Goal: Information Seeking & Learning: Learn about a topic

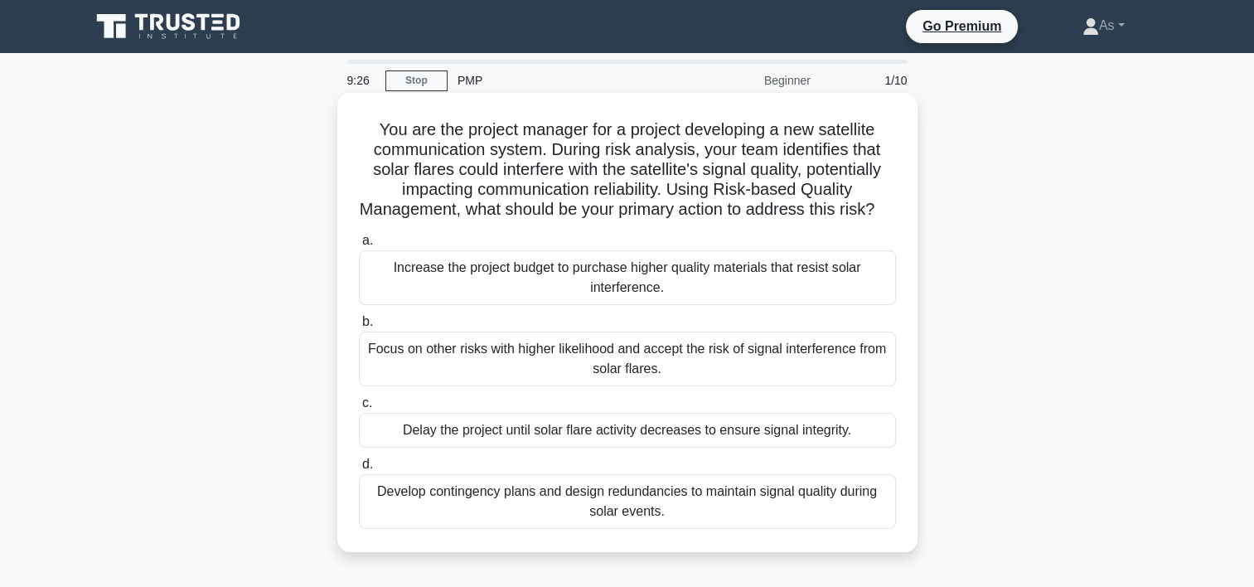
click at [816, 518] on div "Develop contingency plans and design redundancies to maintain signal quality du…" at bounding box center [627, 501] width 537 height 55
click at [359, 470] on input "d. Develop contingency plans and design redundancies to maintain signal quality…" at bounding box center [359, 464] width 0 height 11
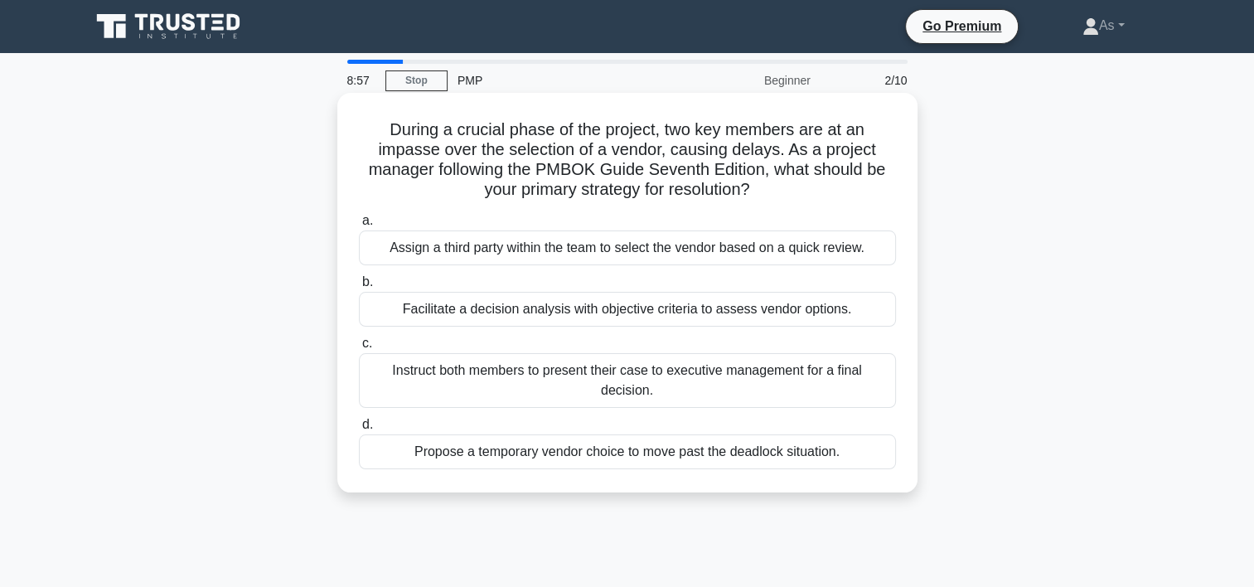
click at [734, 308] on div "Facilitate a decision analysis with objective criteria to assess vendor options." at bounding box center [627, 309] width 537 height 35
click at [359, 288] on input "b. Facilitate a decision analysis with objective criteria to assess vendor opti…" at bounding box center [359, 282] width 0 height 11
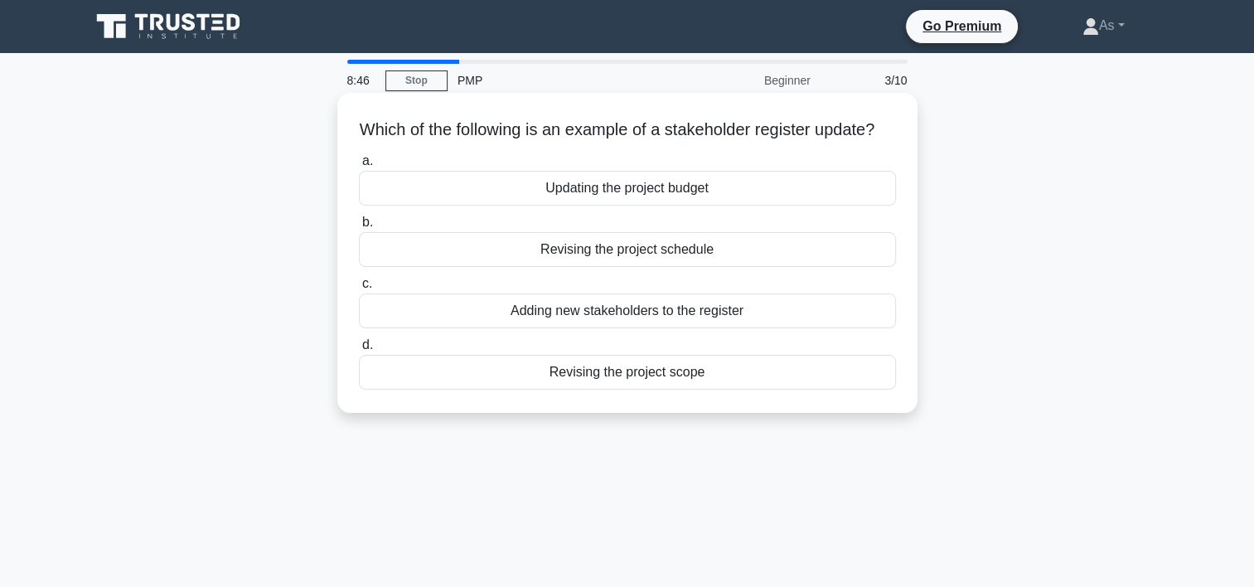
click at [785, 327] on div "Adding new stakeholders to the register" at bounding box center [627, 310] width 537 height 35
click at [359, 289] on input "c. Adding new stakeholders to the register" at bounding box center [359, 284] width 0 height 11
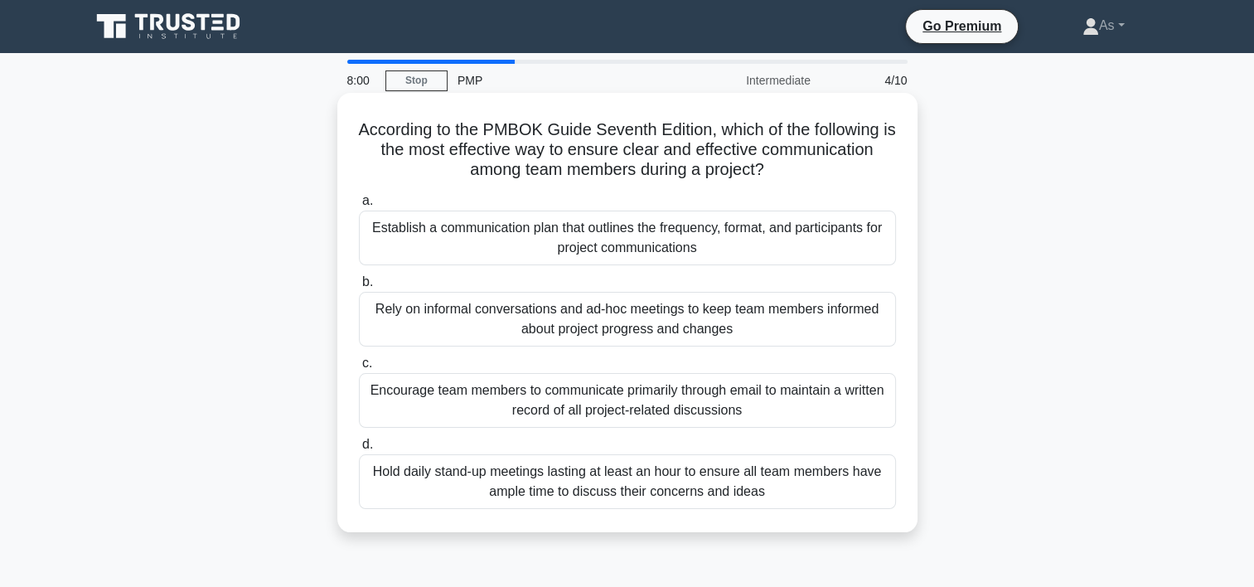
click at [839, 241] on div "Establish a communication plan that outlines the frequency, format, and partici…" at bounding box center [627, 238] width 537 height 55
click at [359, 206] on input "a. Establish a communication plan that outlines the frequency, format, and part…" at bounding box center [359, 201] width 0 height 11
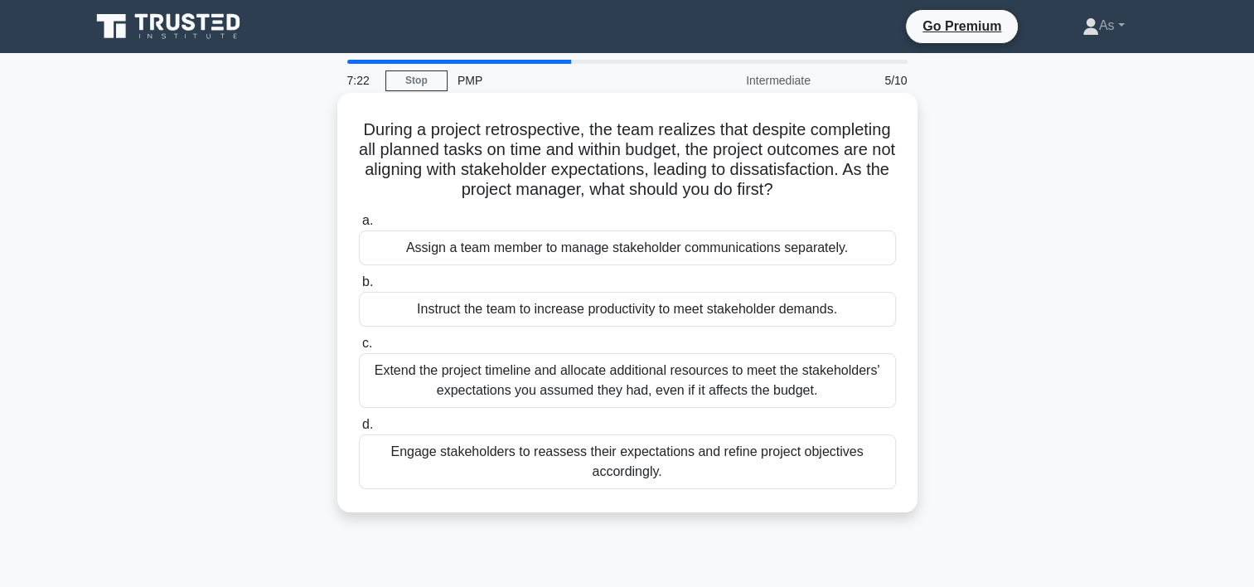
click at [726, 456] on div "Engage stakeholders to reassess their expectations and refine project objective…" at bounding box center [627, 461] width 537 height 55
click at [359, 430] on input "d. Engage stakeholders to reassess their expectations and refine project object…" at bounding box center [359, 424] width 0 height 11
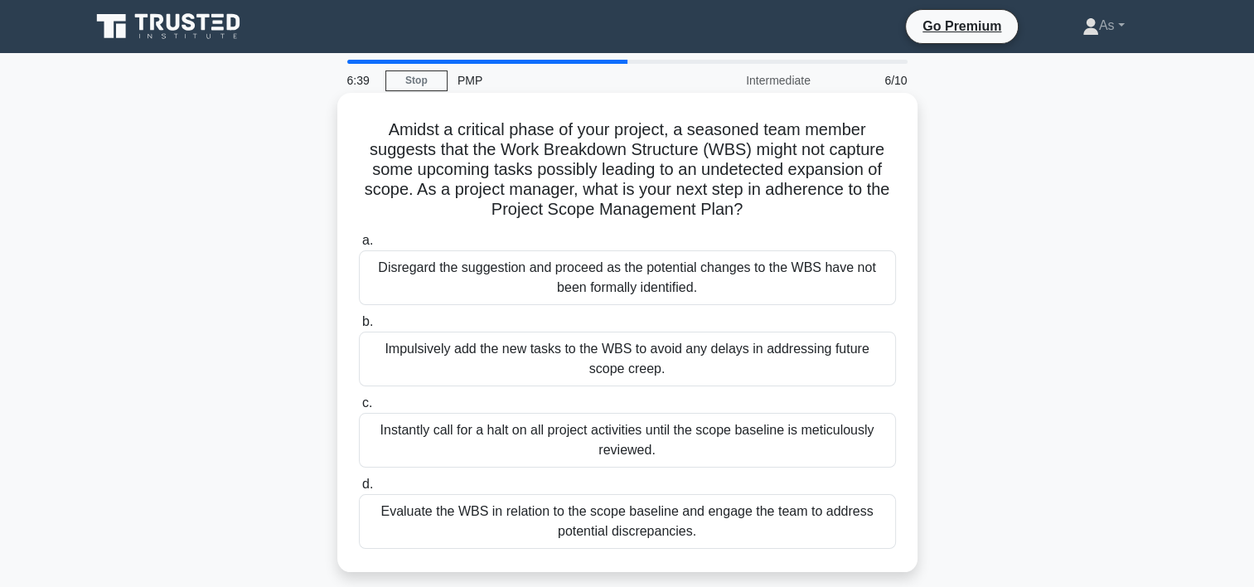
click at [727, 522] on div "Evaluate the WBS in relation to the scope baseline and engage the team to addre…" at bounding box center [627, 521] width 537 height 55
click at [359, 490] on input "d. Evaluate the WBS in relation to the scope baseline and engage the team to ad…" at bounding box center [359, 484] width 0 height 11
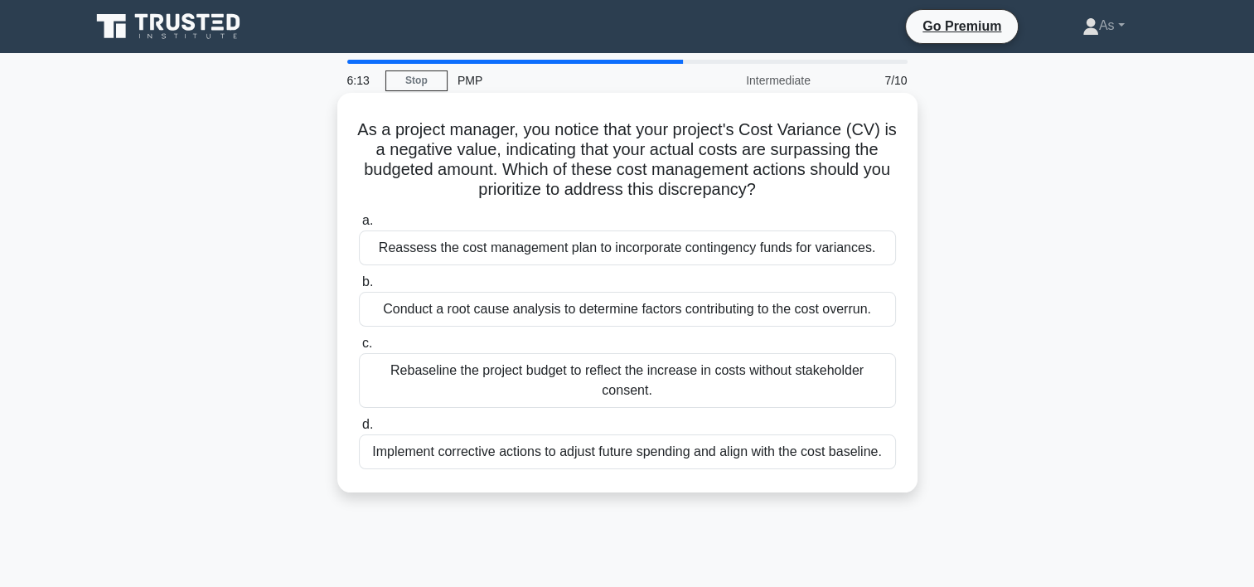
click at [889, 314] on div "Conduct a root cause analysis to determine factors contributing to the cost ove…" at bounding box center [627, 309] width 537 height 35
click at [359, 288] on input "b. Conduct a root cause analysis to determine factors contributing to the cost …" at bounding box center [359, 282] width 0 height 11
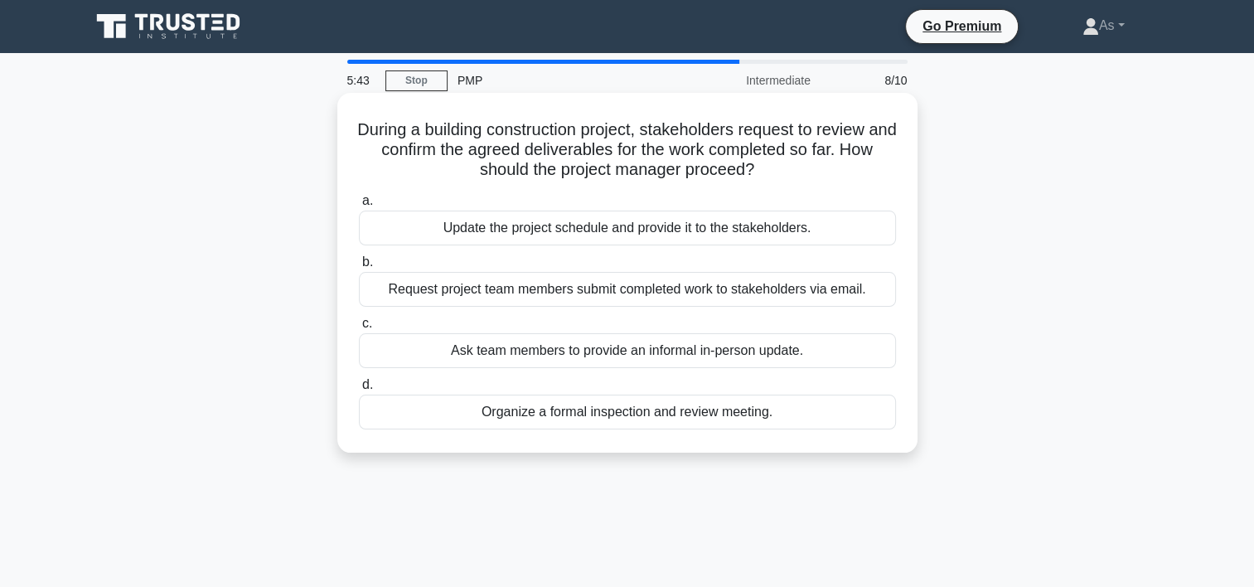
click at [826, 405] on div "Organize a formal inspection and review meeting." at bounding box center [627, 412] width 537 height 35
click at [359, 390] on input "d. Organize a formal inspection and review meeting." at bounding box center [359, 385] width 0 height 11
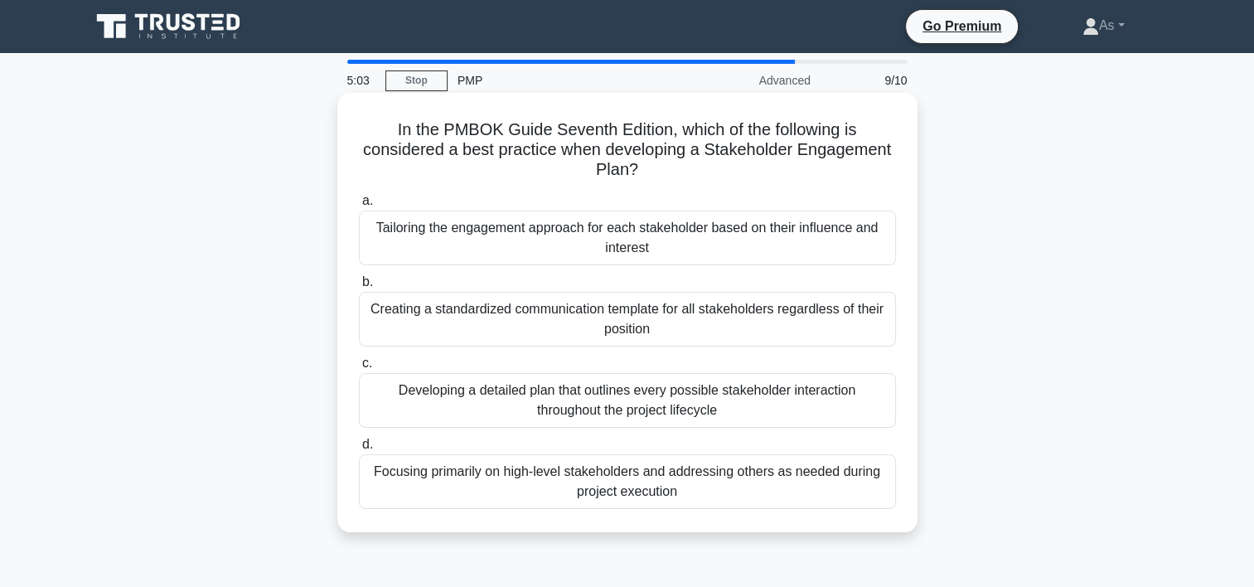
click at [766, 244] on div "Tailoring the engagement approach for each stakeholder based on their influence…" at bounding box center [627, 238] width 537 height 55
click at [359, 206] on input "a. Tailoring the engagement approach for each stakeholder based on their influe…" at bounding box center [359, 201] width 0 height 11
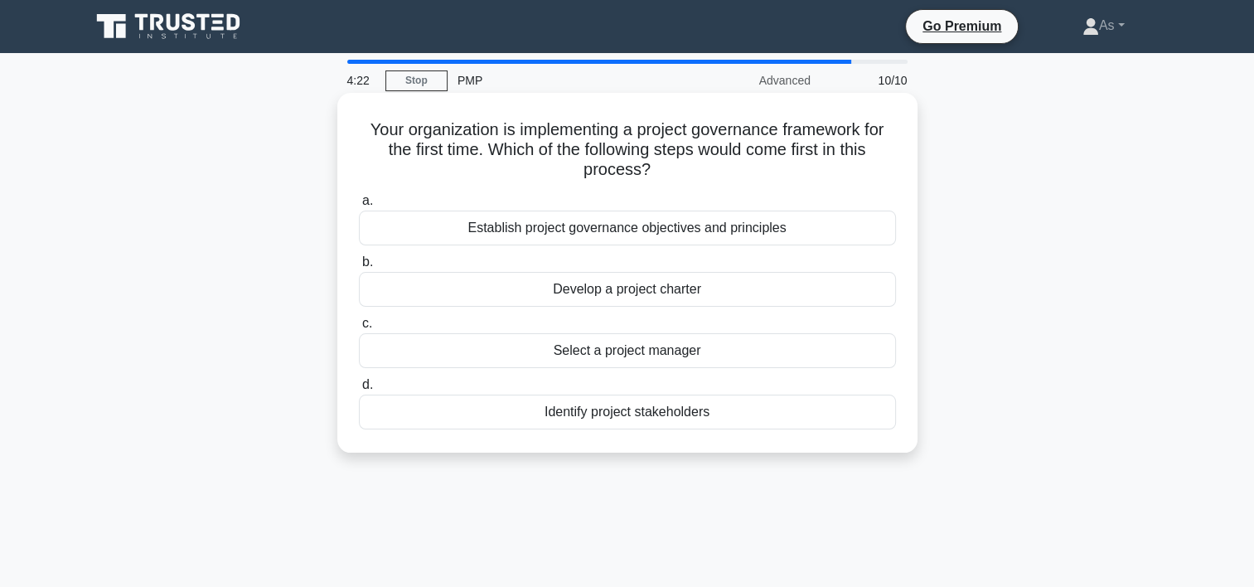
click at [706, 235] on div "Establish project governance objectives and principles" at bounding box center [627, 228] width 537 height 35
click at [359, 206] on input "a. Establish project governance objectives and principles" at bounding box center [359, 201] width 0 height 11
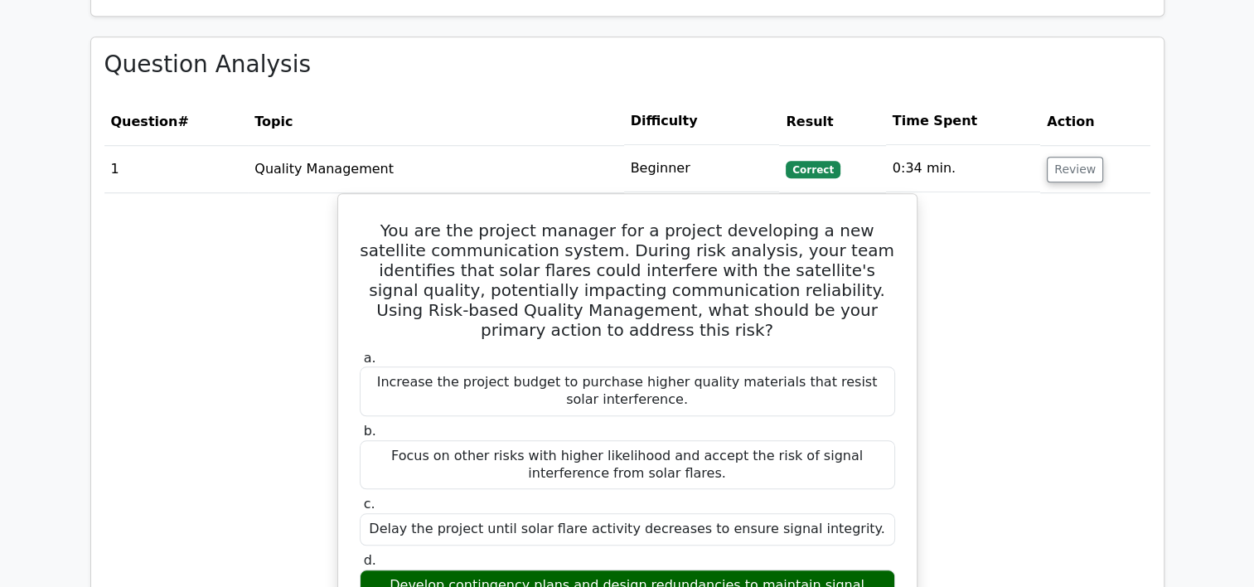
scroll to position [1824, 0]
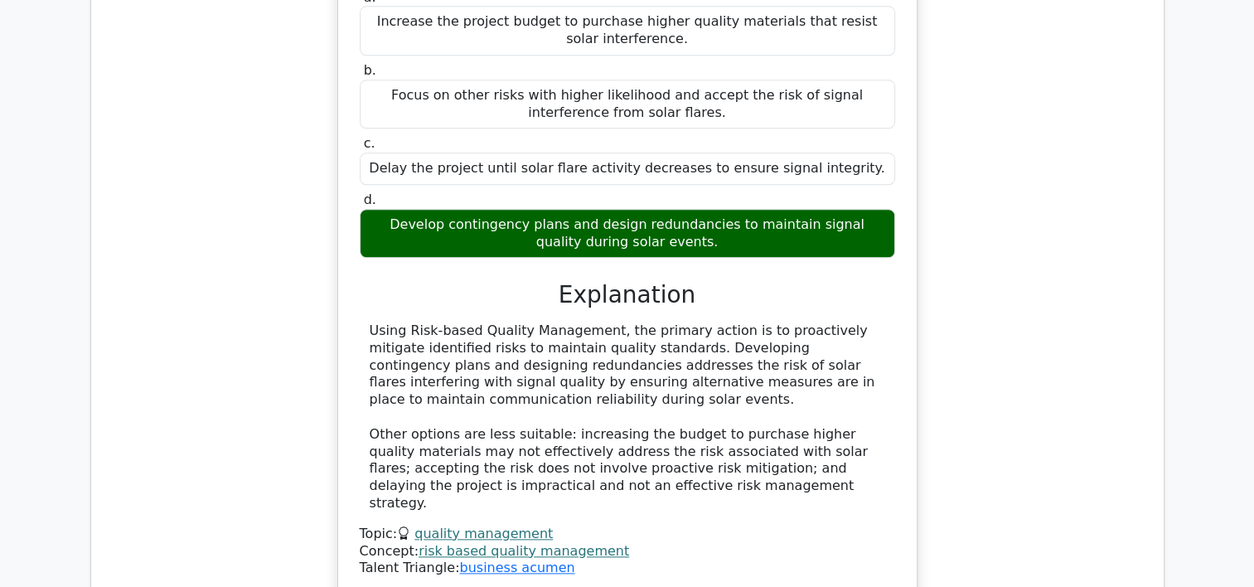
click at [157, 200] on div "You are the project manager for a project developing a new satellite communicat…" at bounding box center [627, 226] width 1046 height 786
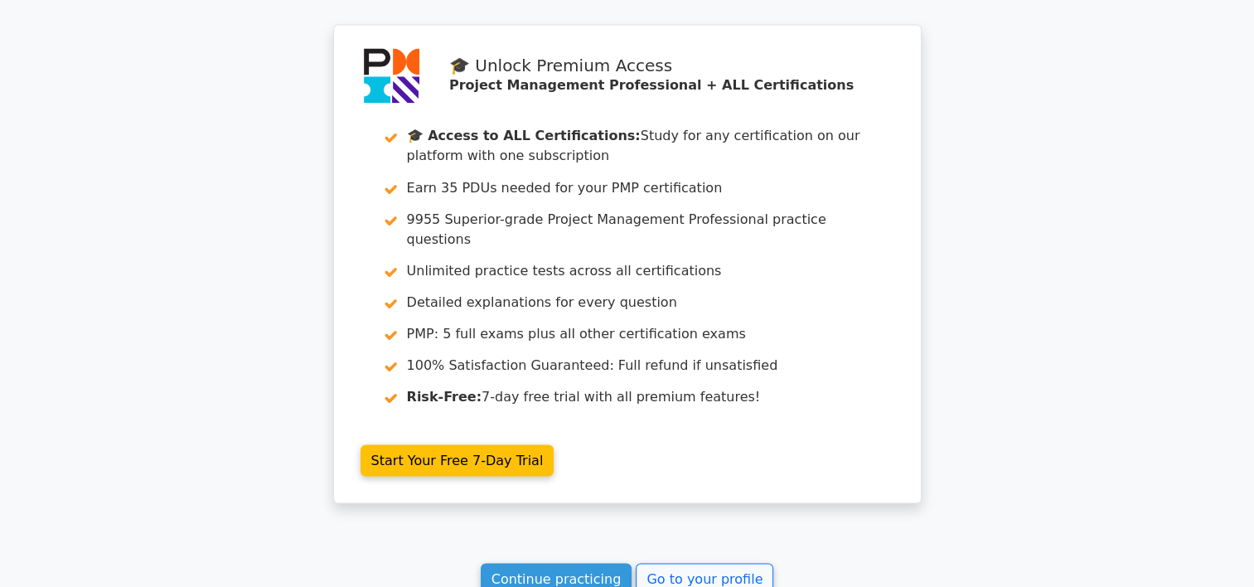
scroll to position [3051, 0]
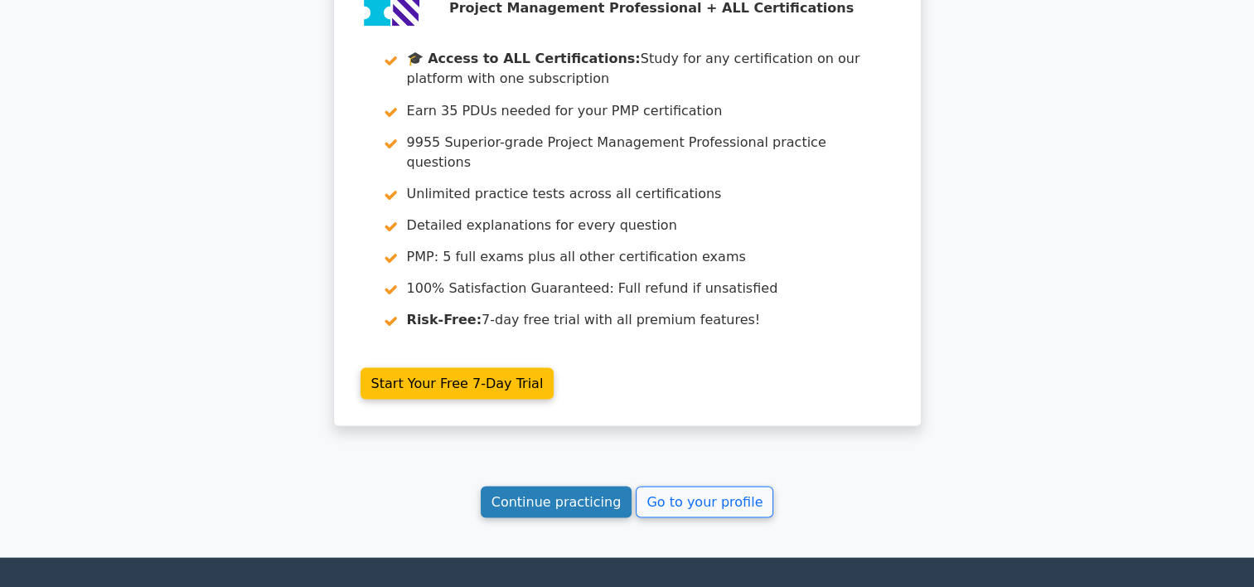
click at [554, 486] on link "Continue practicing" at bounding box center [557, 501] width 152 height 31
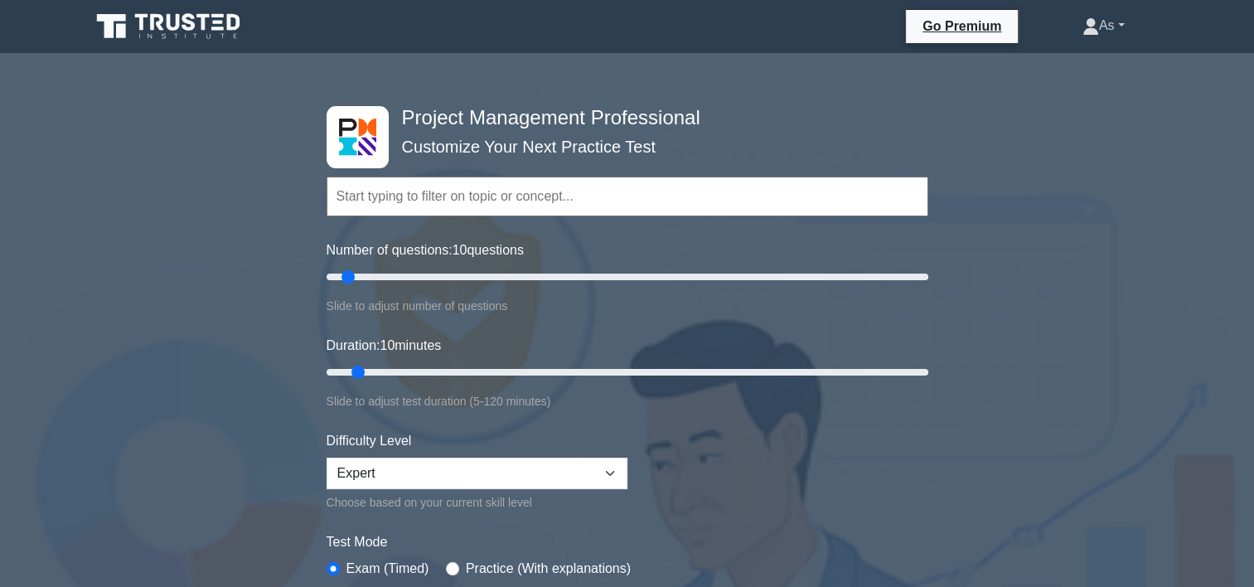
click at [1112, 26] on link "As" at bounding box center [1104, 25] width 122 height 33
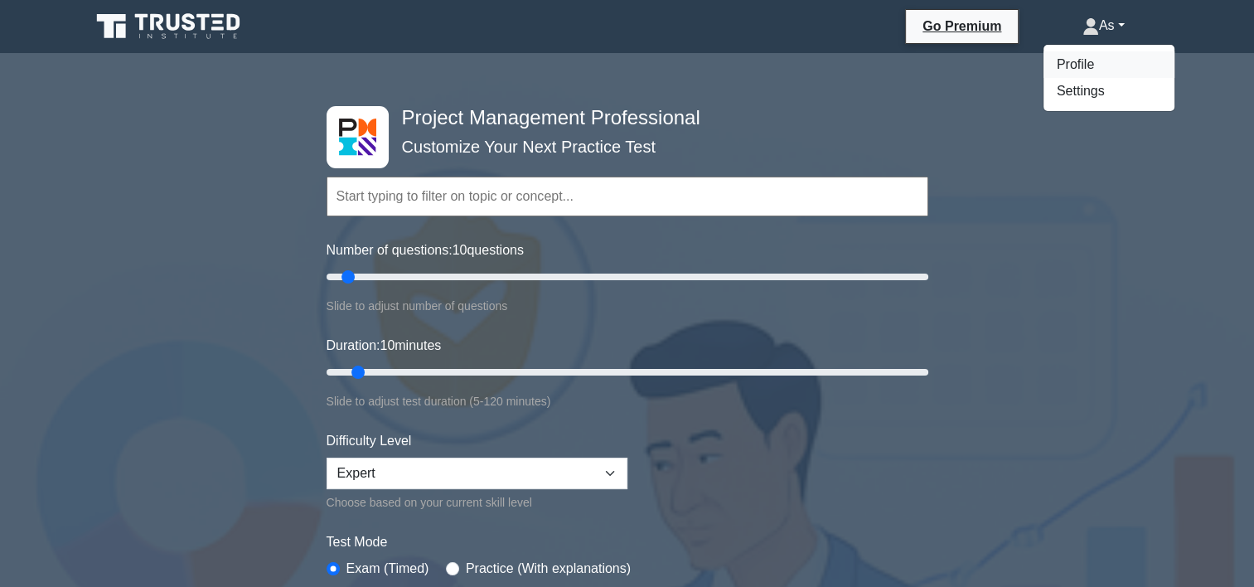
click at [1108, 65] on link "Profile" at bounding box center [1109, 64] width 131 height 27
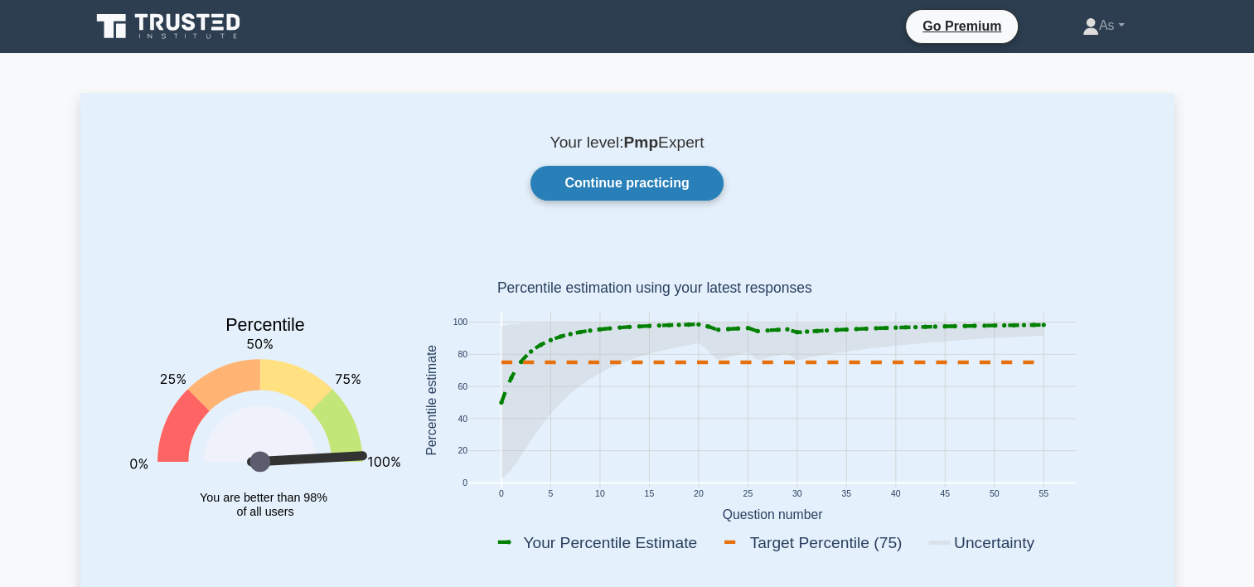
click at [610, 183] on link "Continue practicing" at bounding box center [627, 183] width 192 height 35
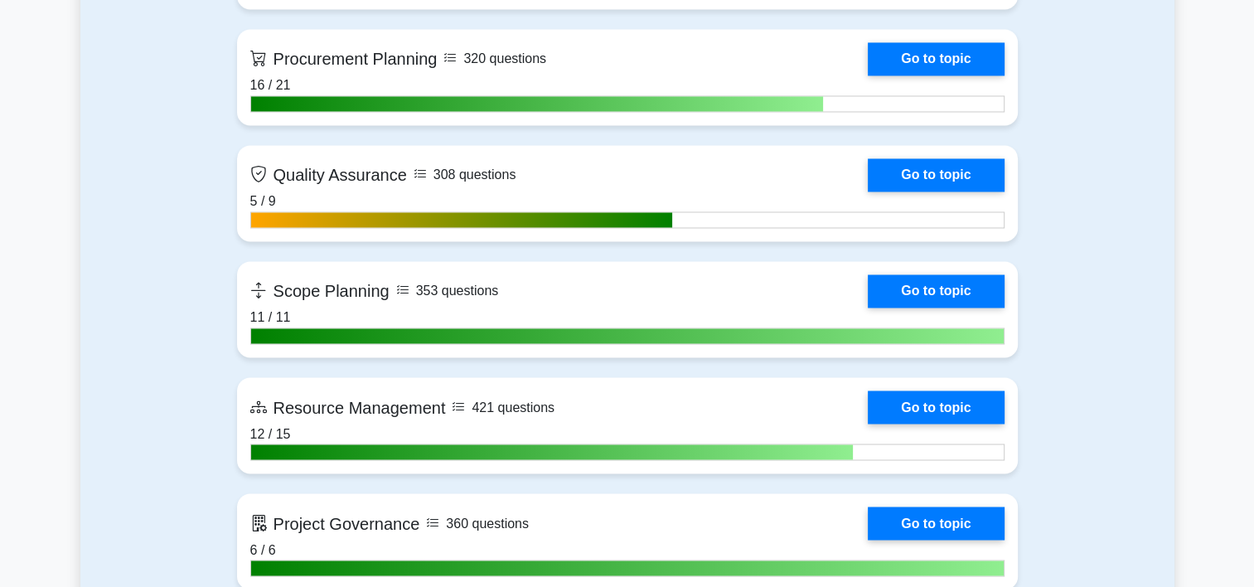
scroll to position [2746, 0]
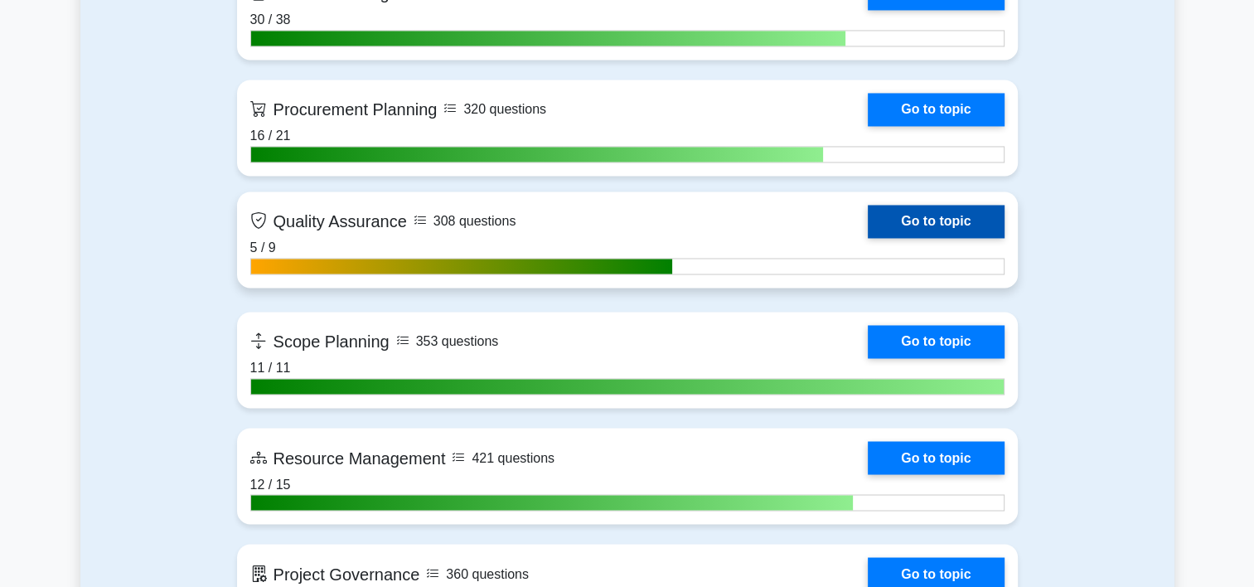
click at [868, 220] on link "Go to topic" at bounding box center [936, 221] width 136 height 33
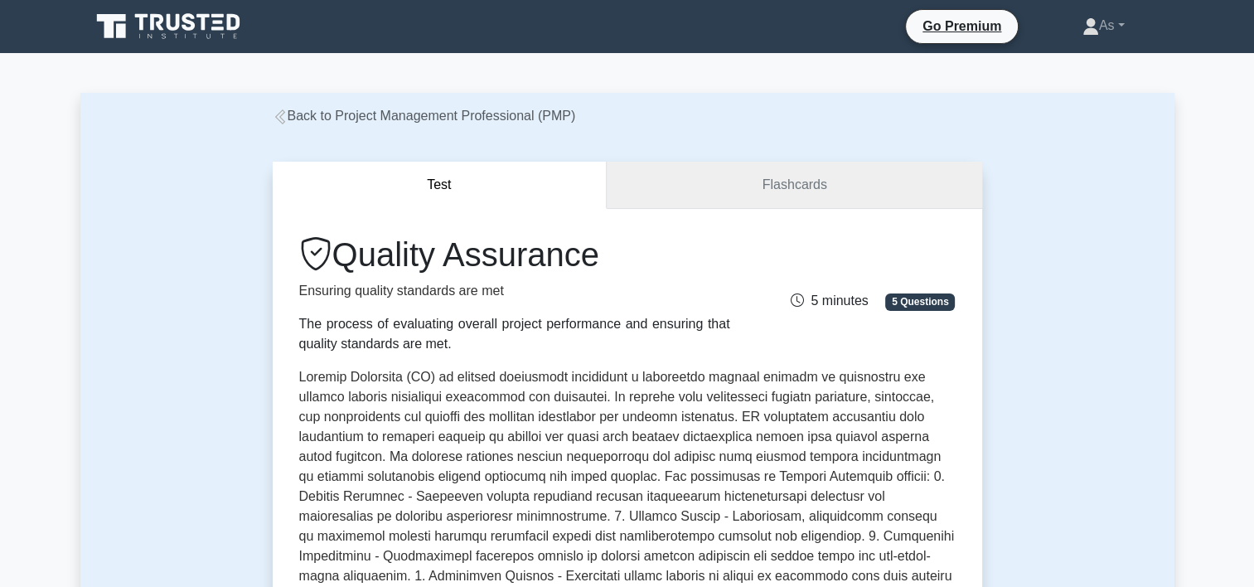
click at [759, 191] on link "Flashcards" at bounding box center [794, 185] width 375 height 47
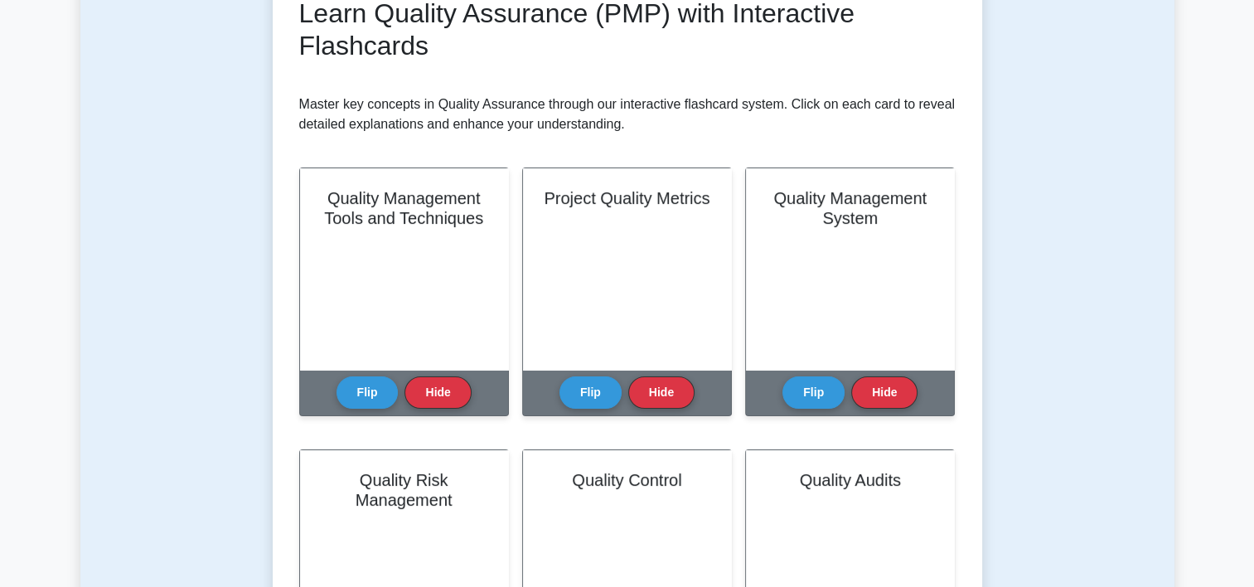
scroll to position [275, 0]
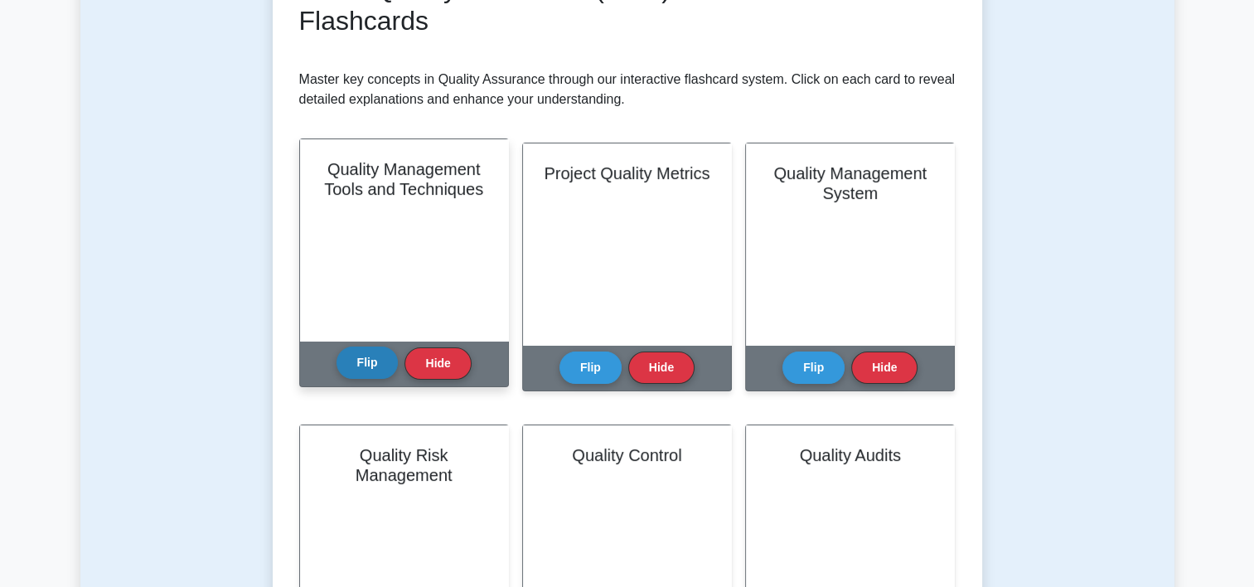
click at [361, 361] on button "Flip" at bounding box center [368, 362] width 62 height 32
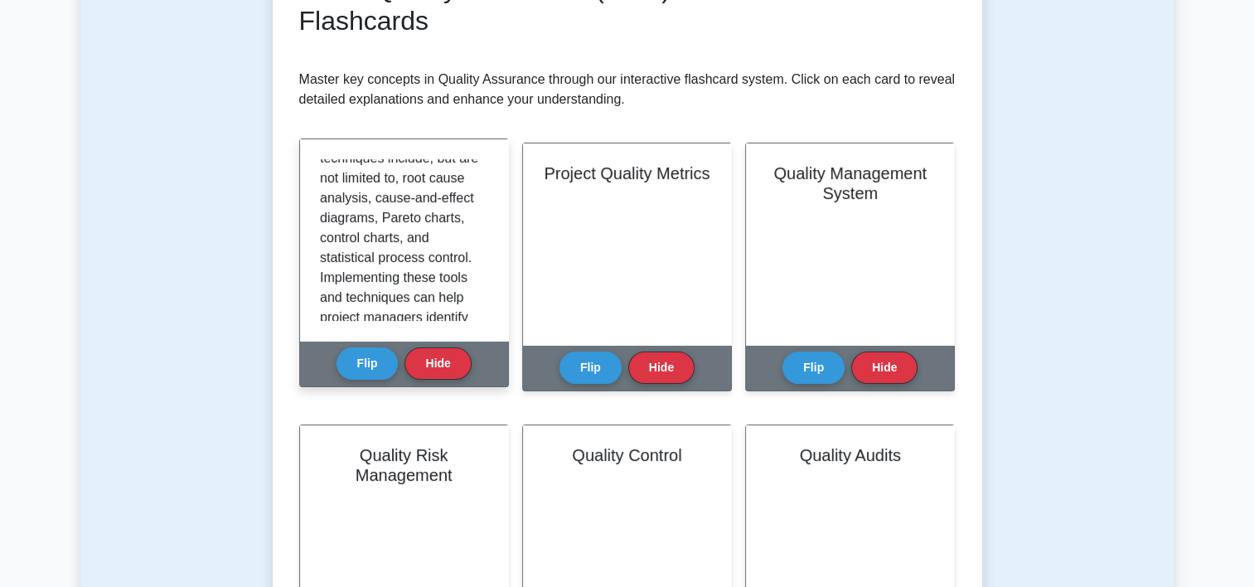
scroll to position [192, 0]
